Goal: Find contact information: Find contact information

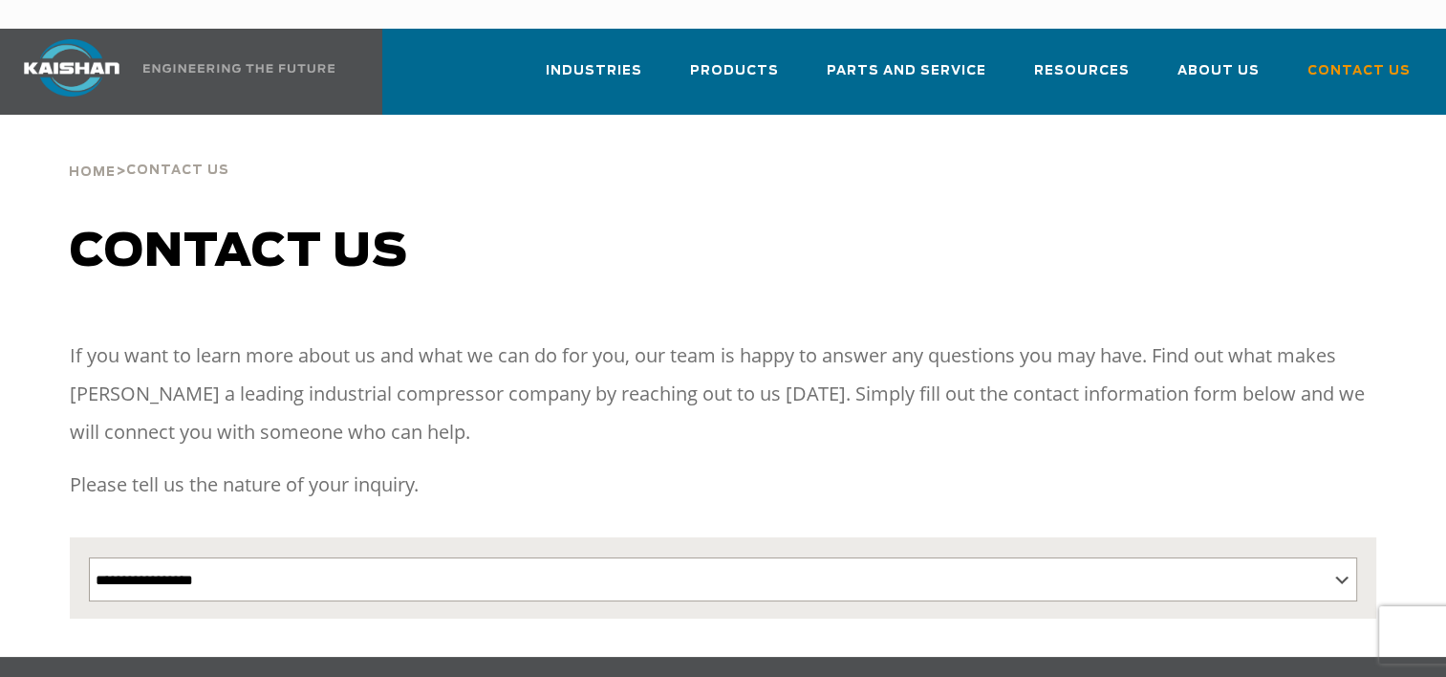
click at [1235, 168] on div "**********" at bounding box center [723, 386] width 1446 height 542
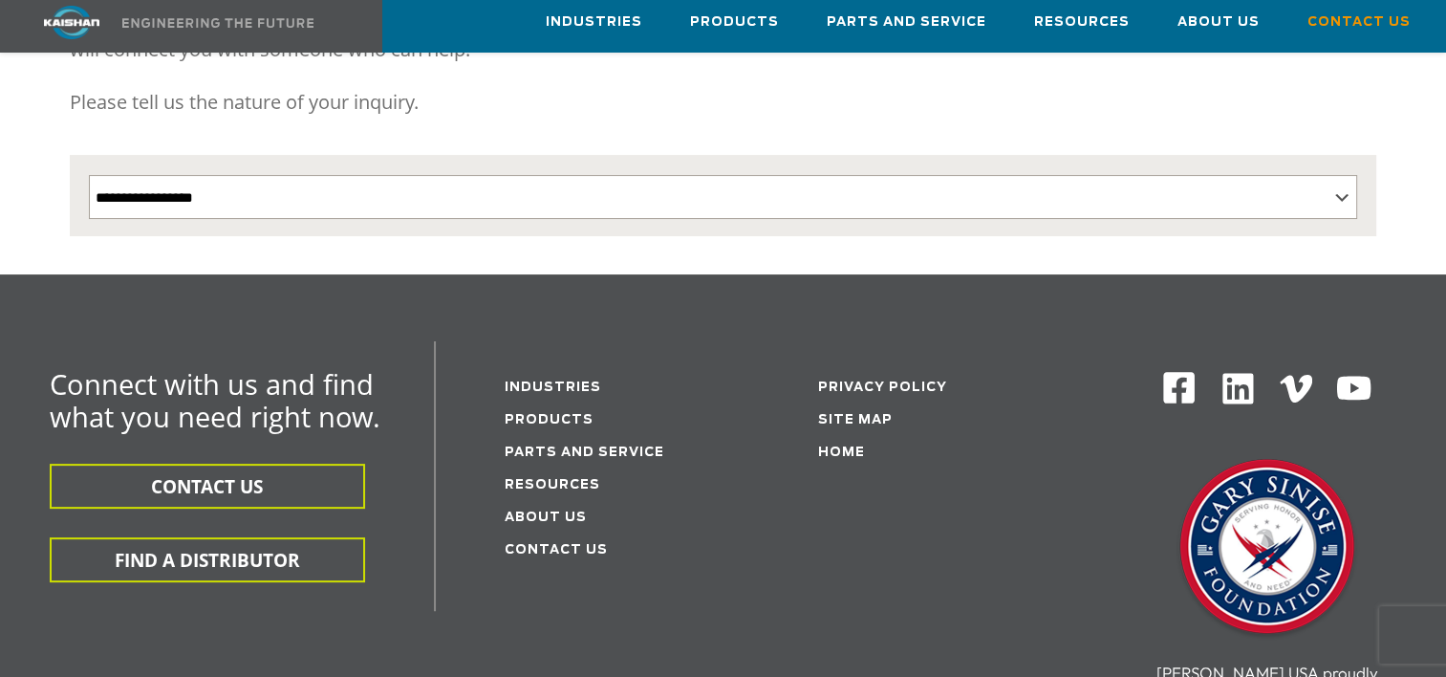
scroll to position [759, 0]
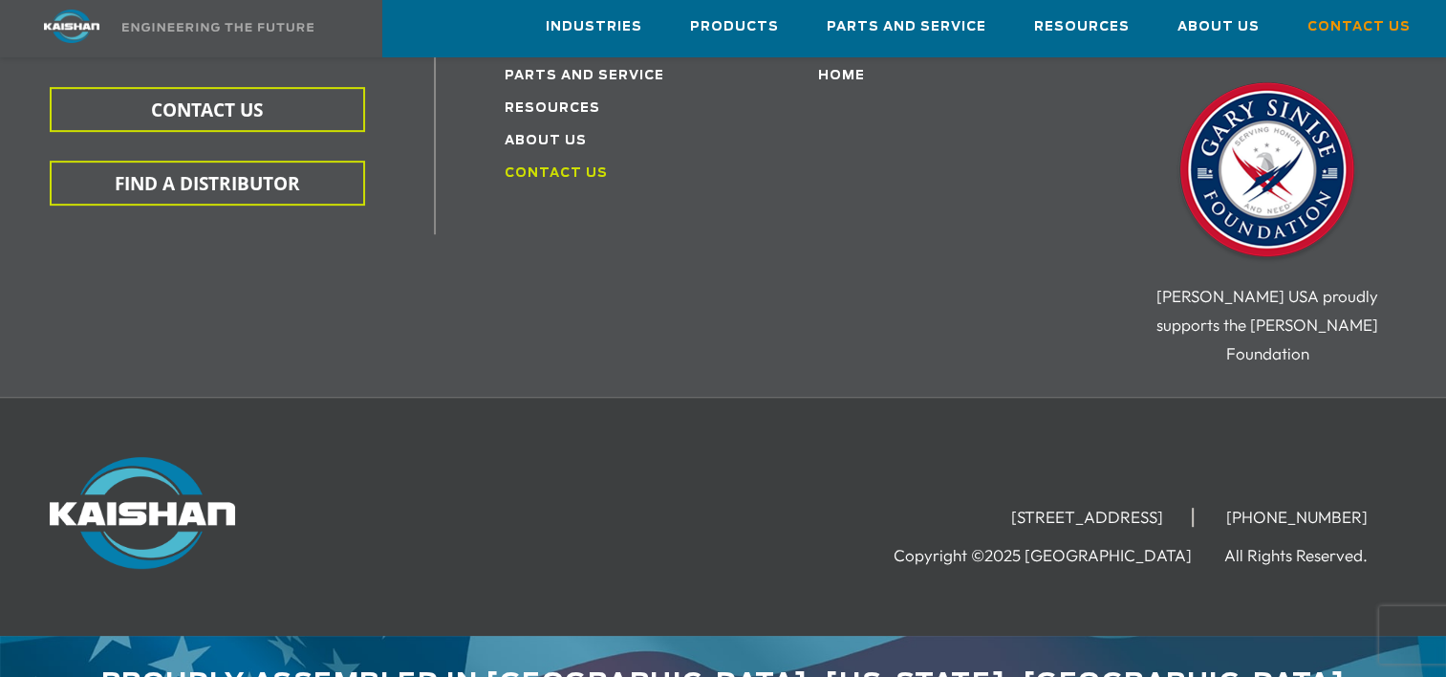
click at [535, 167] on link "Contact Us" at bounding box center [556, 173] width 103 height 12
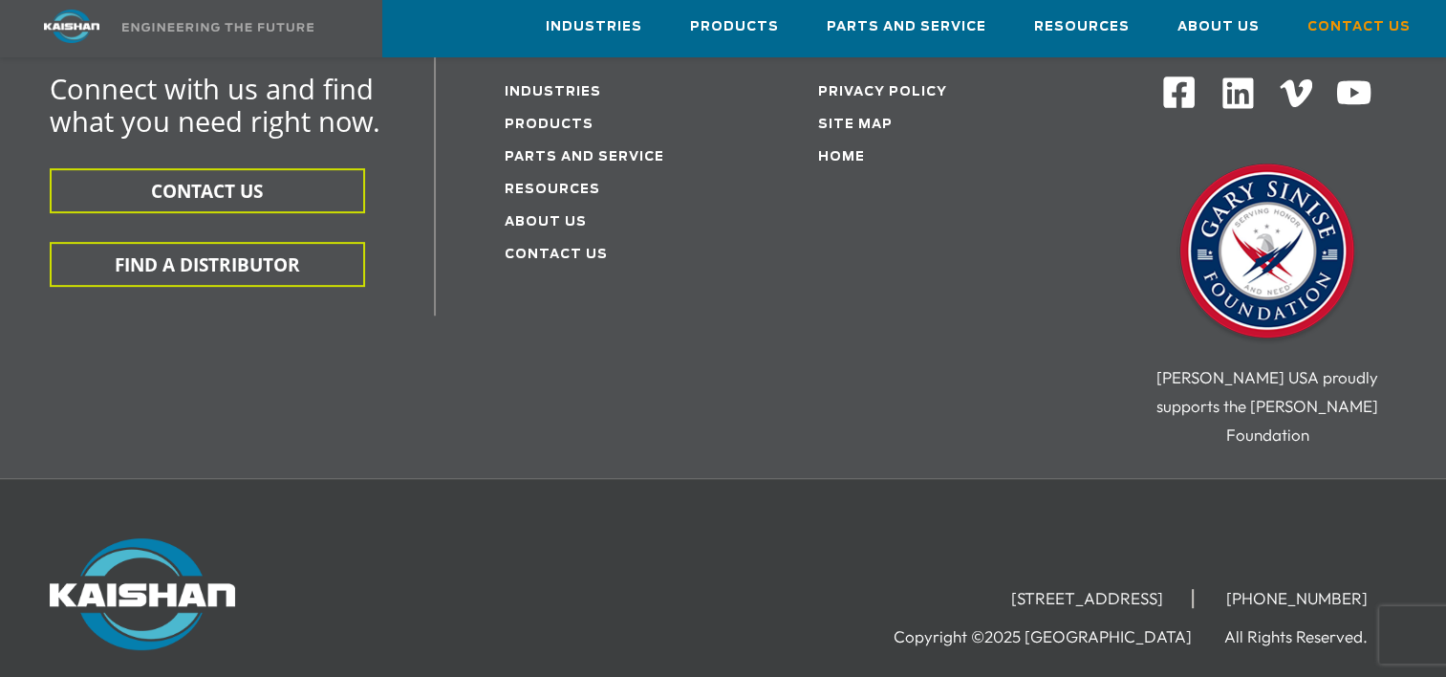
scroll to position [759, 0]
